Goal: Navigation & Orientation: Find specific page/section

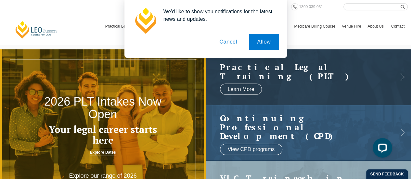
click at [226, 41] on button "Cancel" at bounding box center [228, 42] width 34 height 16
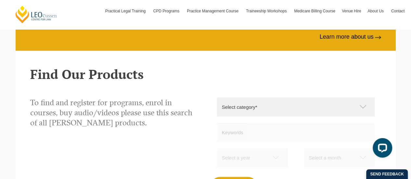
scroll to position [553, 0]
